Goal: Information Seeking & Learning: Learn about a topic

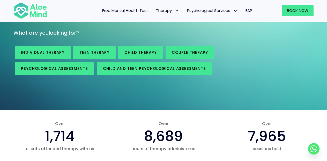
scroll to position [82, 0]
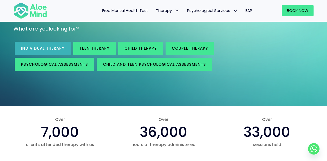
click at [46, 49] on span "Individual therapy" at bounding box center [43, 48] width 44 height 5
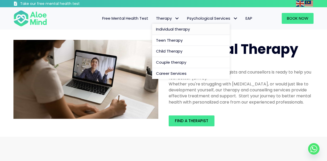
click at [173, 30] on span "Individual therapy" at bounding box center [173, 28] width 34 height 5
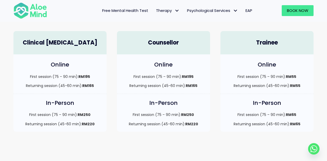
scroll to position [150, 0]
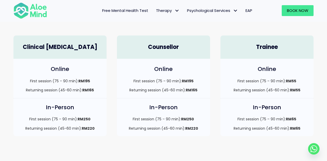
click at [139, 10] on span "Free Mental Health Test" at bounding box center [125, 10] width 46 height 5
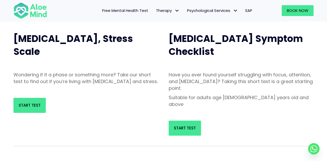
scroll to position [56, 0]
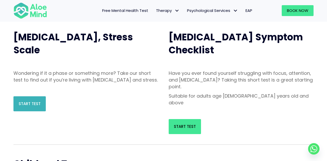
click at [36, 106] on span "Start Test" at bounding box center [30, 103] width 22 height 5
